Goal: Task Accomplishment & Management: Use online tool/utility

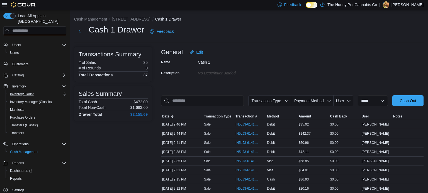
scroll to position [8, 0]
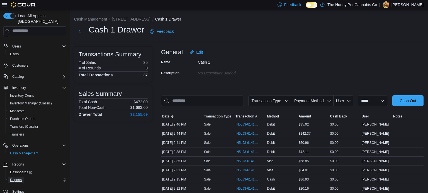
click at [18, 178] on span "Reports" at bounding box center [16, 180] width 12 height 4
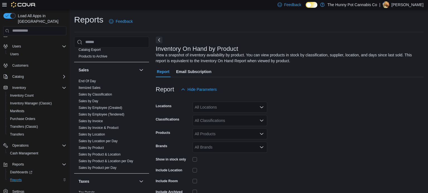
scroll to position [275, 0]
click at [96, 149] on span "Sales by Product" at bounding box center [91, 148] width 25 height 4
click at [87, 148] on link "Sales by Product" at bounding box center [91, 148] width 25 height 4
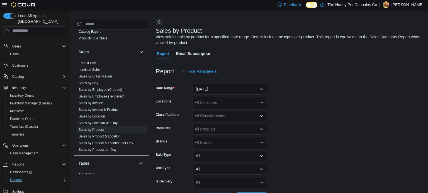
scroll to position [19, 0]
click at [244, 89] on button "Yesterday" at bounding box center [229, 88] width 75 height 11
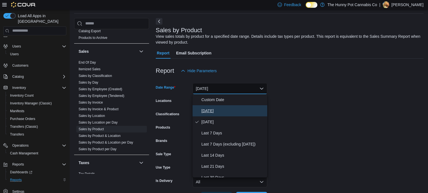
click at [208, 113] on span "Today" at bounding box center [232, 111] width 63 height 7
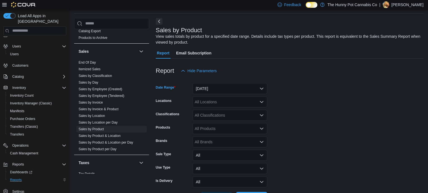
click at [220, 102] on div "All Locations" at bounding box center [229, 102] width 75 height 11
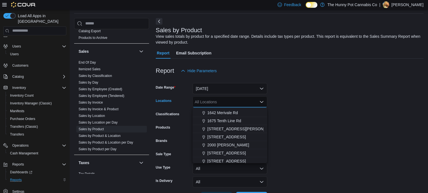
scroll to position [80, 0]
click at [218, 153] on span "206 Bank Street" at bounding box center [226, 153] width 38 height 6
click at [280, 135] on form "Date Range Today Locations 206 Bank Street Combo box. Selected. 206 Bank Street…" at bounding box center [290, 140] width 268 height 127
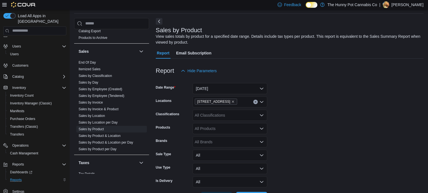
click at [256, 132] on div "All Products" at bounding box center [229, 128] width 75 height 11
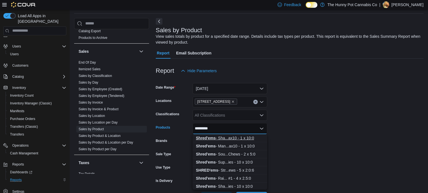
type input "*********"
click at [228, 140] on div "Shred'ems - Sha...ax10 - 1 x 10:0" at bounding box center [230, 139] width 68 height 6
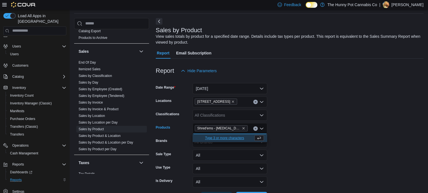
click at [283, 144] on form "Date Range Today Locations 206 Bank Street Classifications All Classifications …" at bounding box center [290, 140] width 268 height 127
click at [250, 129] on div "Shred'ems - Shark Attack Max10 - 1 x 10:0" at bounding box center [229, 128] width 75 height 11
click at [244, 138] on span "Type 3 or more characters" at bounding box center [230, 139] width 68 height 6
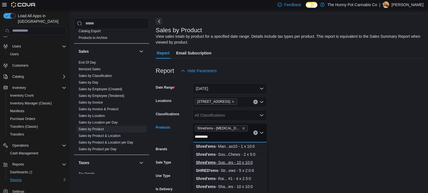
type input "*********"
click at [221, 163] on div "Shred'ems - Sup...ies - 10 x 10:0" at bounding box center [230, 163] width 68 height 6
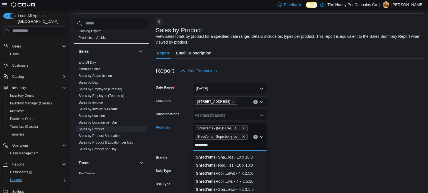
scroll to position [32, 0]
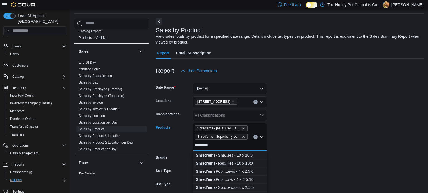
type input "*********"
click at [227, 165] on div "Shred'ems - Red...ies - 10 x 10:0" at bounding box center [230, 164] width 68 height 6
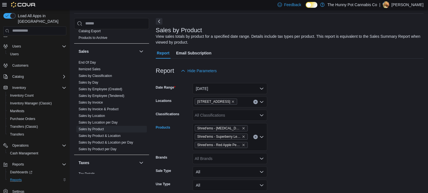
scroll to position [56, 0]
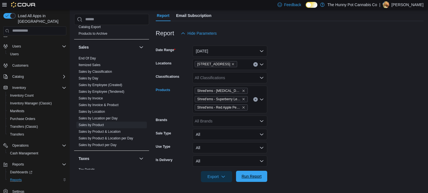
click at [251, 178] on span "Run Report" at bounding box center [251, 177] width 20 height 6
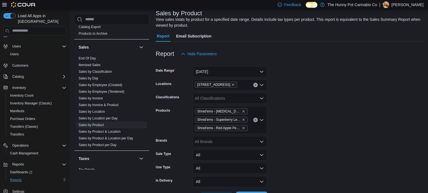
scroll to position [36, 0]
click at [252, 128] on div "Shred'ems - Shark Attack Max10 - 1 x 10:0 Shred'ems - Superberry Lemonade Party…" at bounding box center [229, 120] width 75 height 28
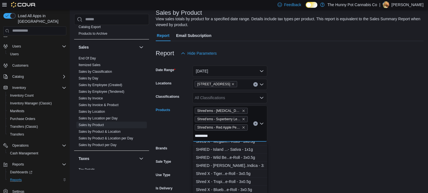
scroll to position [527, 0]
click at [206, 135] on input "*********" at bounding box center [204, 136] width 19 height 7
click at [244, 111] on icon "Remove Shred'ems - Shark Attack Max10 - 1 x 10:0 from selection in this group" at bounding box center [243, 111] width 2 height 2
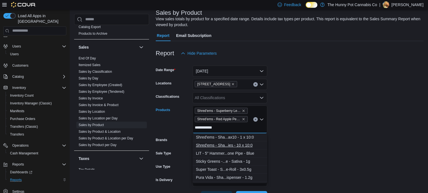
type input "**********"
click at [224, 146] on div "Shred'ems - Sha...ies - 10 x 10:0" at bounding box center [230, 146] width 68 height 6
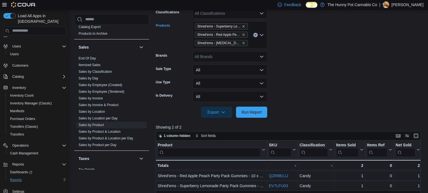
scroll to position [121, 0]
click at [241, 116] on span "Run Report" at bounding box center [251, 111] width 24 height 11
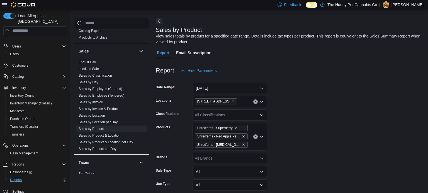
scroll to position [19, 0]
click at [75, 57] on div "Sales" at bounding box center [111, 52] width 75 height 16
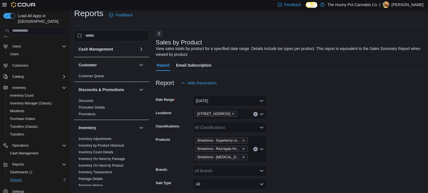
scroll to position [0, 0]
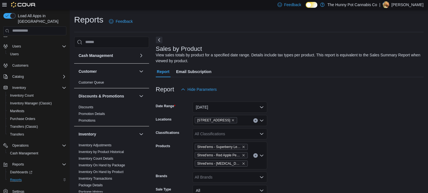
click at [67, 61] on div "Load All Apps in New Hub Home Users Users Customers Catalog Inventory Inventory…" at bounding box center [34, 111] width 67 height 200
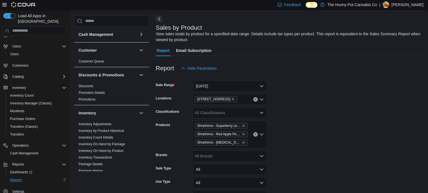
scroll to position [22, 0]
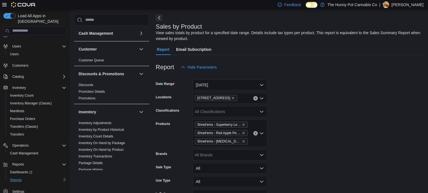
click at [404, 6] on p "Ryan Noble" at bounding box center [407, 4] width 32 height 7
click at [388, 54] on span "Sign Out" at bounding box center [387, 53] width 15 height 6
